Goal: Information Seeking & Learning: Learn about a topic

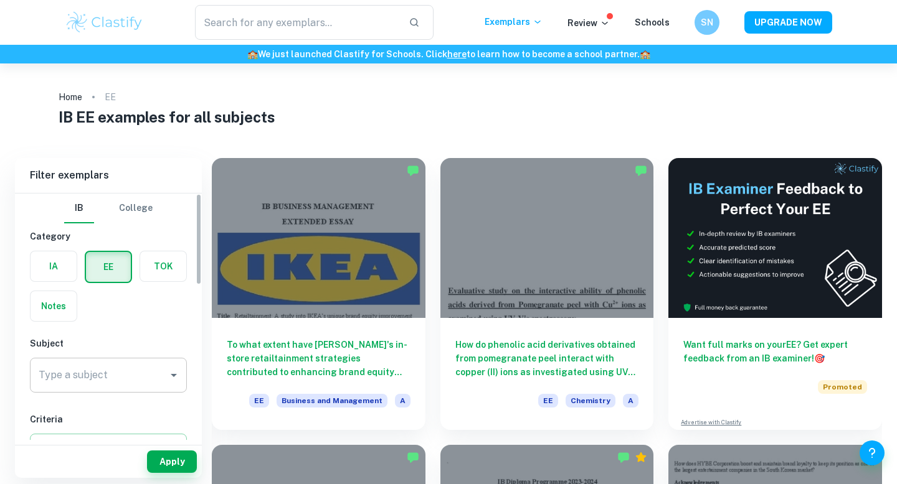
click at [114, 388] on div "Type a subject" at bounding box center [108, 375] width 157 height 35
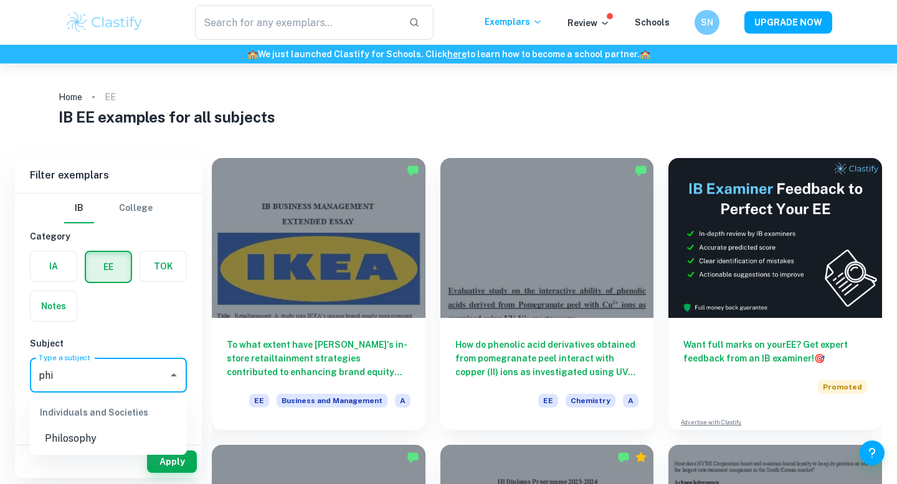
click at [94, 438] on li "Philosophy" at bounding box center [108, 439] width 157 height 22
type input "Philosophy"
click at [168, 463] on button "Apply" at bounding box center [172, 462] width 50 height 22
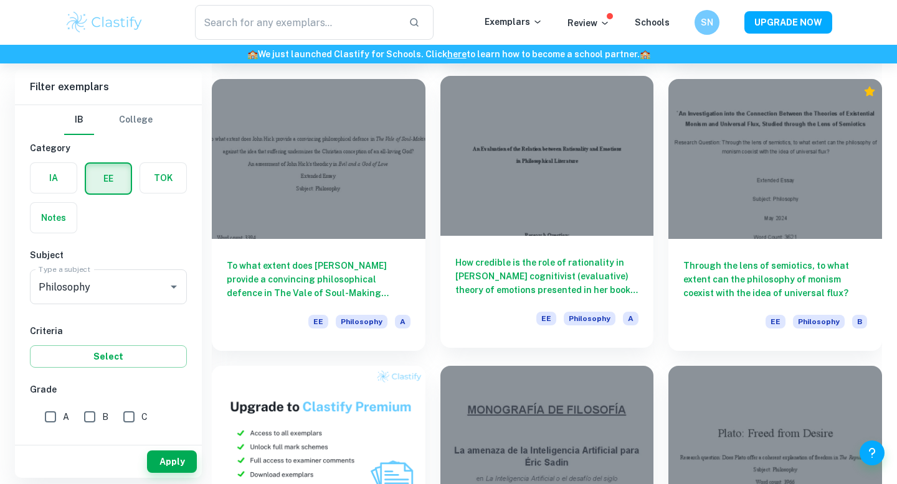
scroll to position [364, 0]
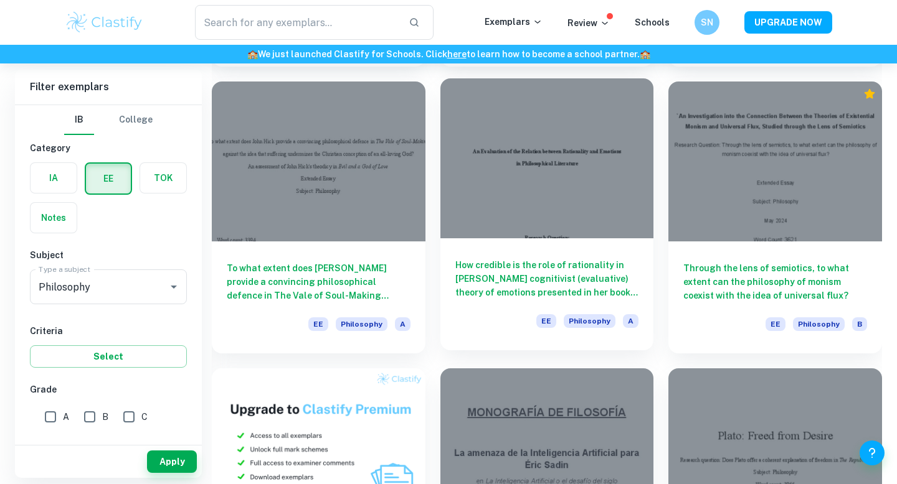
click at [513, 281] on h6 "How credible is the role of rationality in [PERSON_NAME] cognitivist (evaluativ…" at bounding box center [547, 278] width 184 height 41
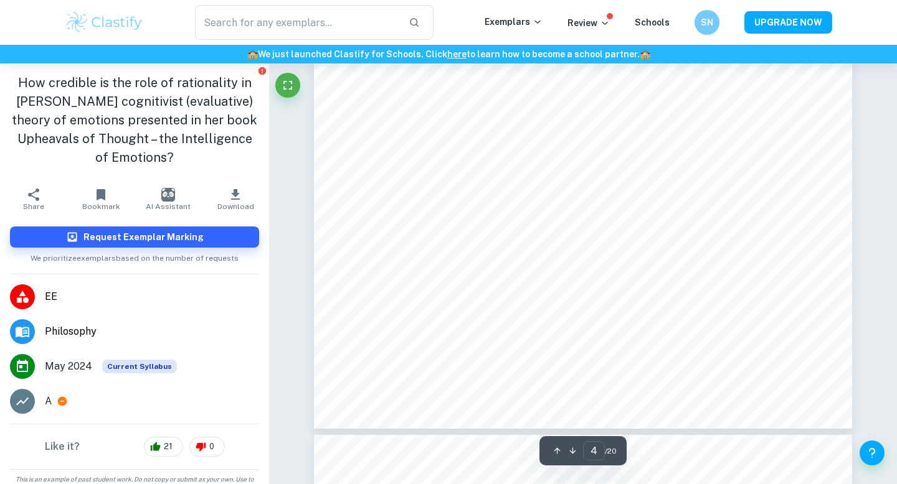
scroll to position [2633, 0]
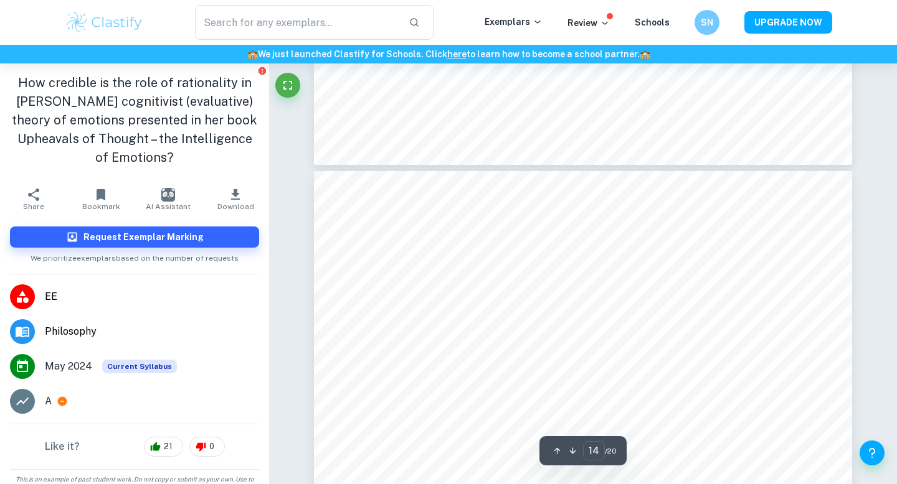
type input "15"
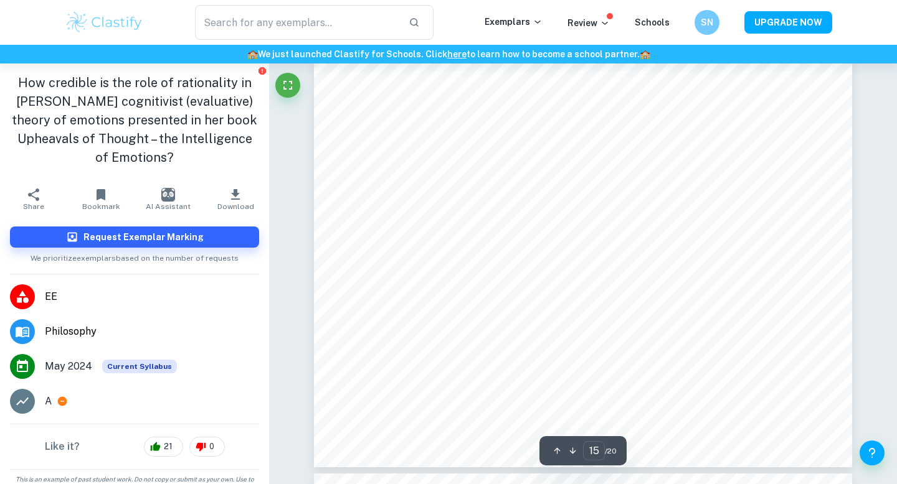
scroll to position [11456, 0]
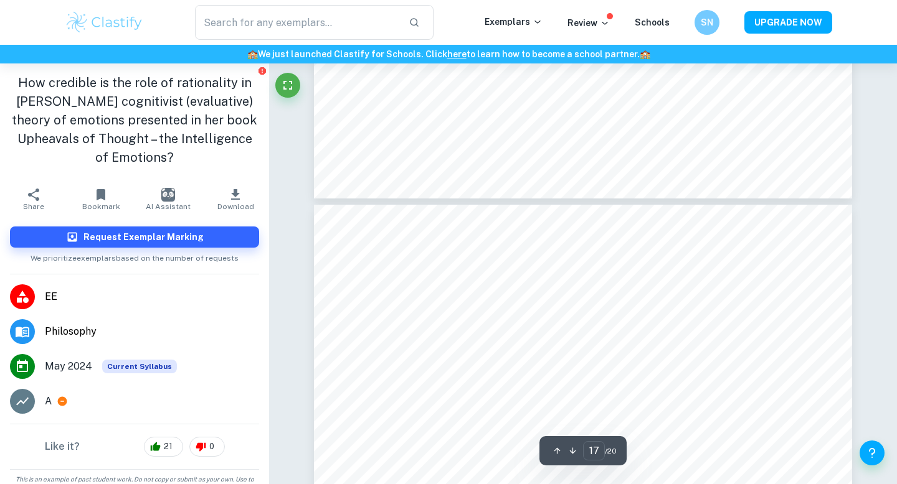
type input "16"
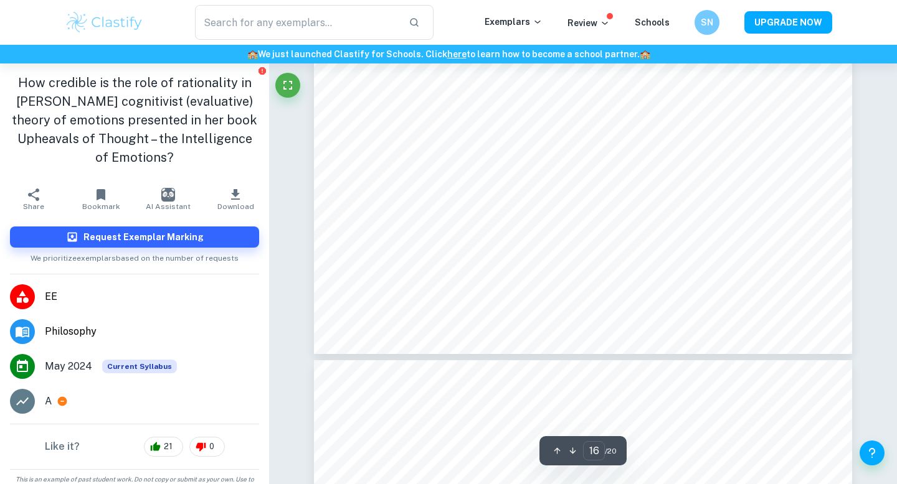
scroll to position [12203, 0]
